Goal: Transaction & Acquisition: Download file/media

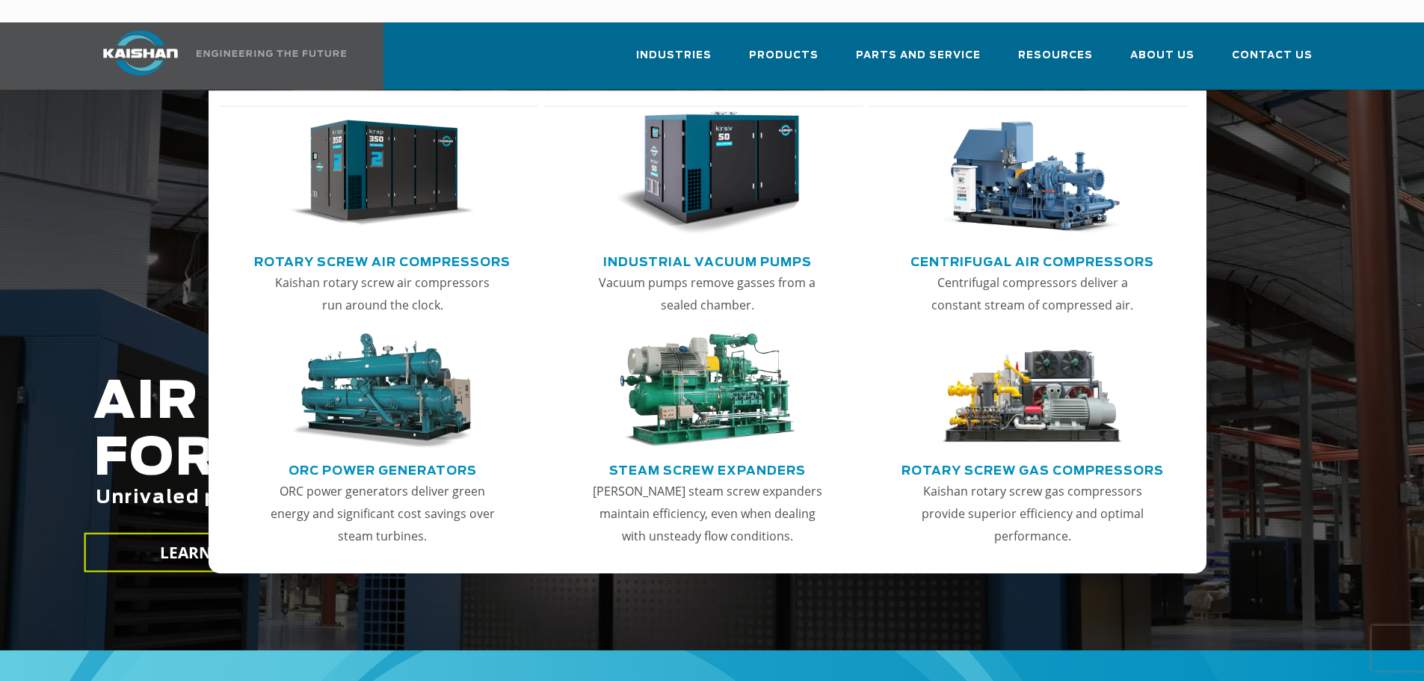
click at [452, 249] on link "Rotary Screw Air Compressors" at bounding box center [382, 260] width 256 height 22
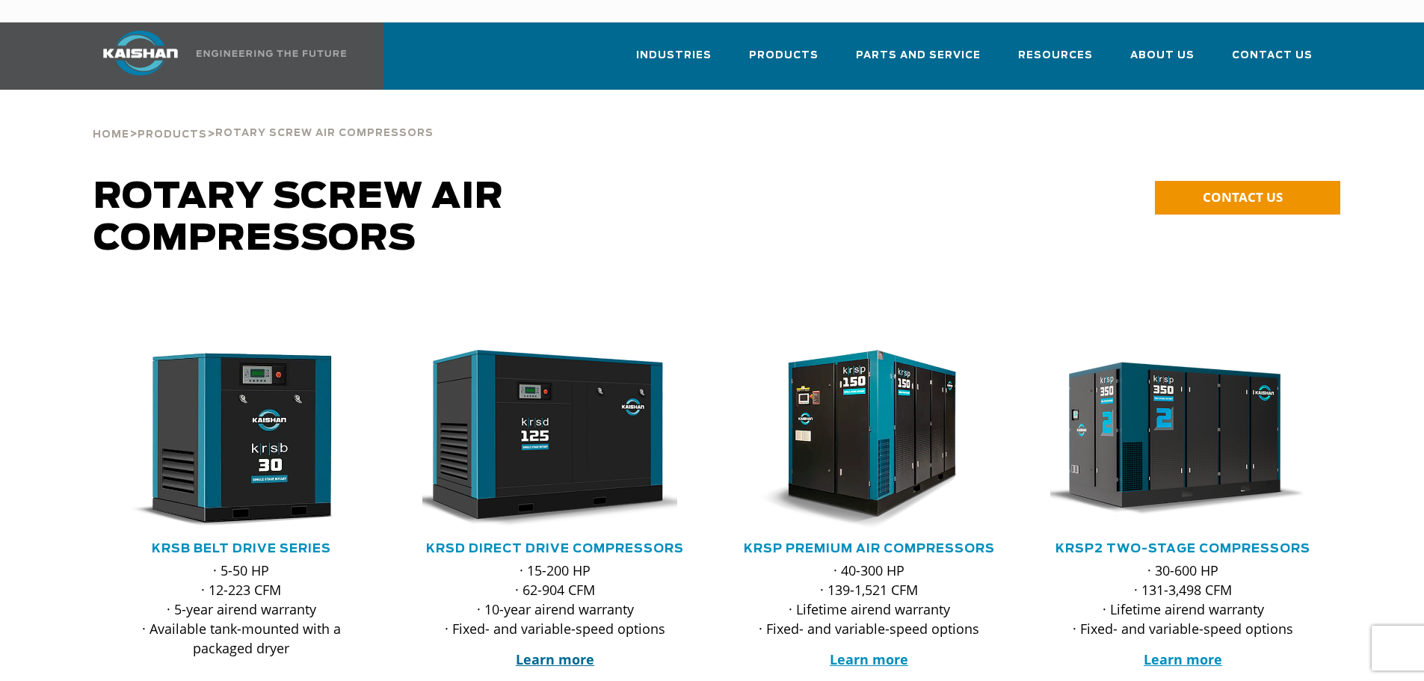
click at [551, 650] on strong "Learn more" at bounding box center [555, 659] width 78 height 18
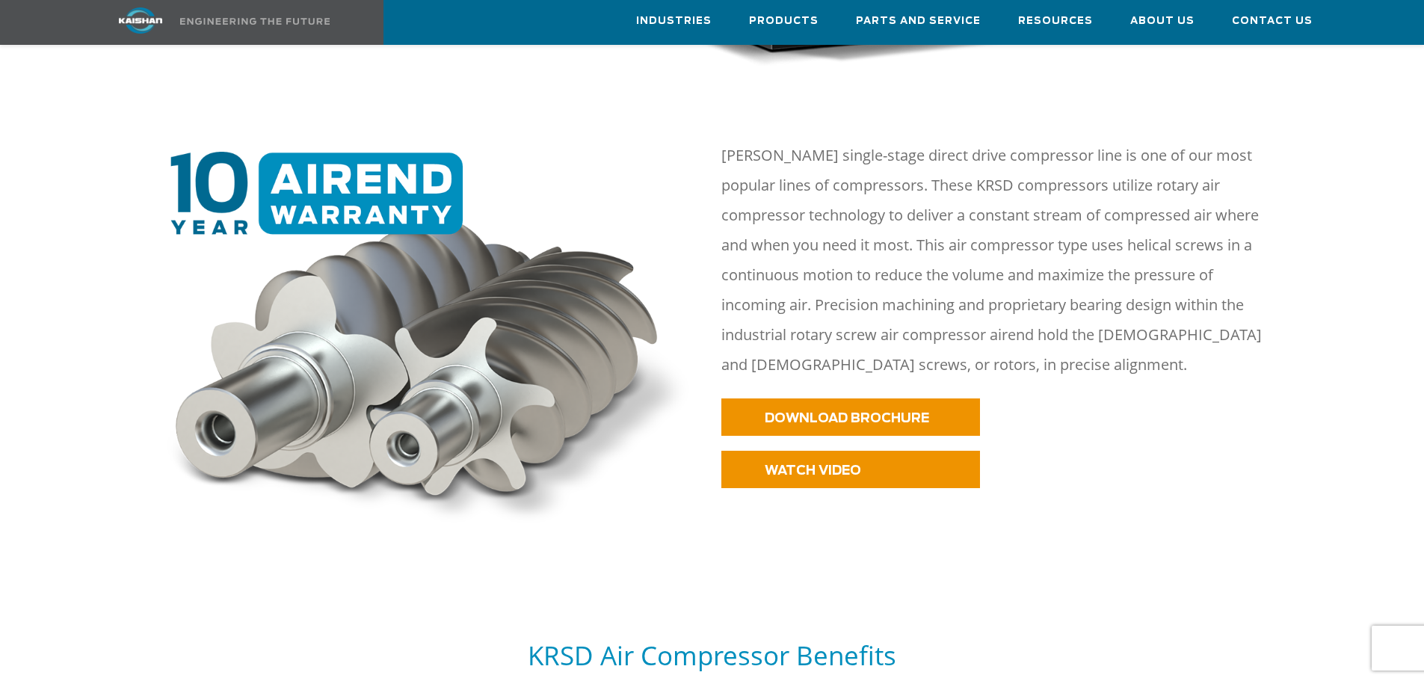
scroll to position [715, 0]
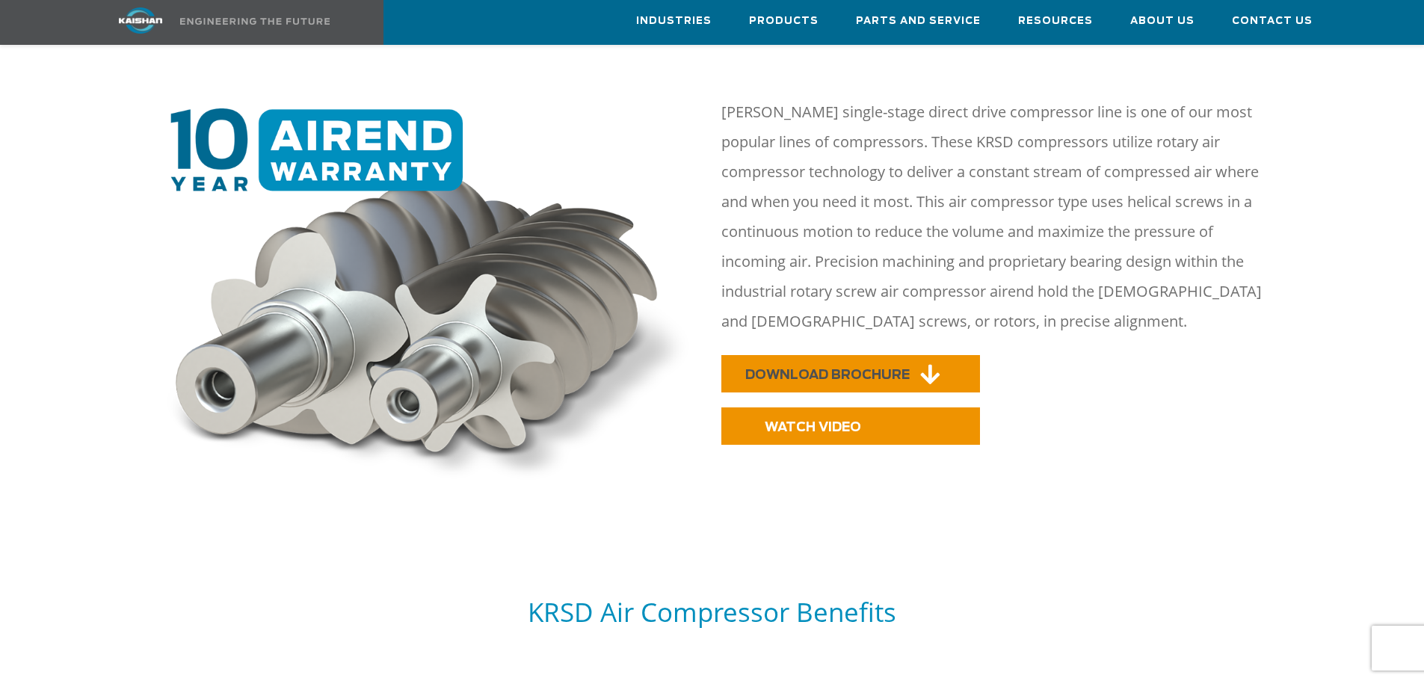
click at [949, 355] on link "DOWNLOAD BROCHURE" at bounding box center [850, 373] width 259 height 37
